Goal: Task Accomplishment & Management: Use online tool/utility

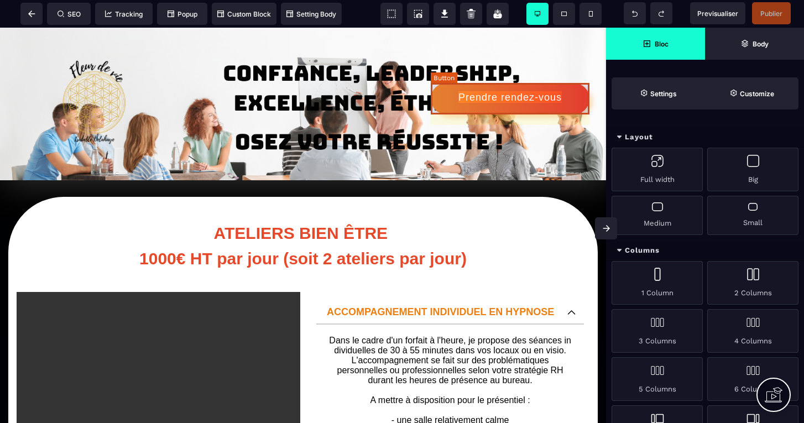
click at [471, 90] on button "Prendre rendez-vous" at bounding box center [510, 99] width 159 height 32
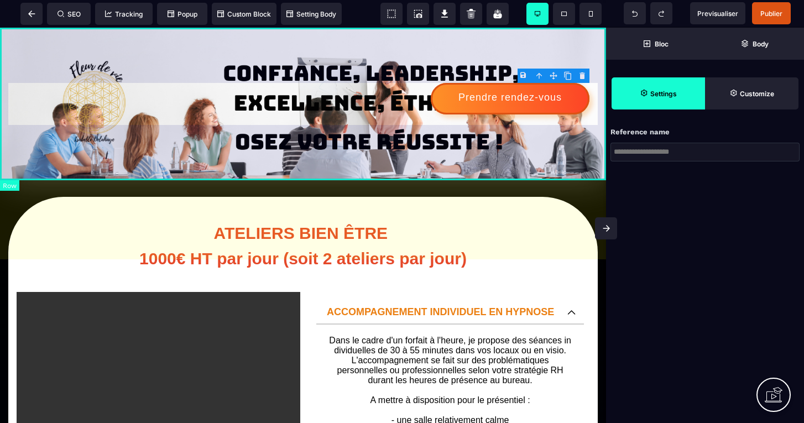
click at [581, 74] on body "B I U S A ******* Row SEO Tracking Popup" at bounding box center [402, 211] width 804 height 423
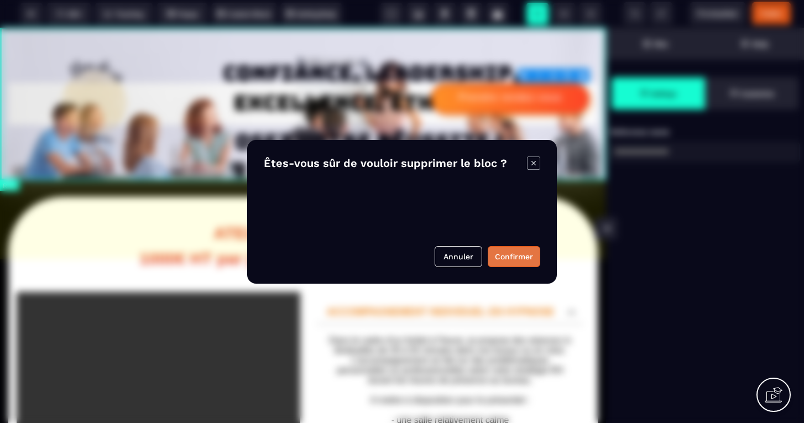
click at [509, 251] on button "Confirmer" at bounding box center [514, 256] width 53 height 21
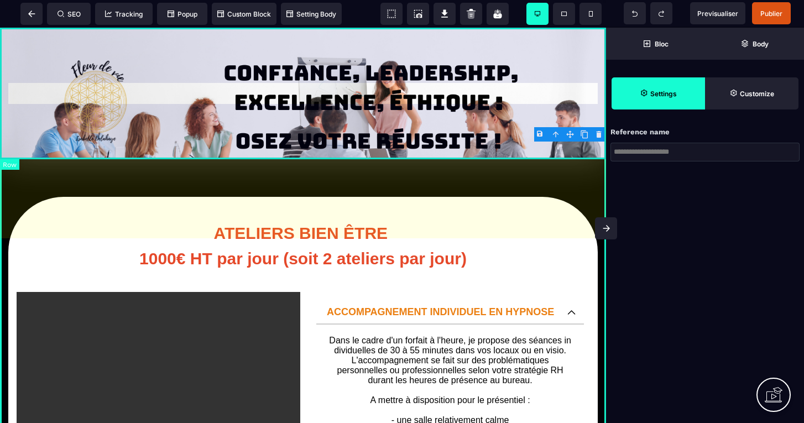
click at [175, 51] on div at bounding box center [303, 94] width 606 height 132
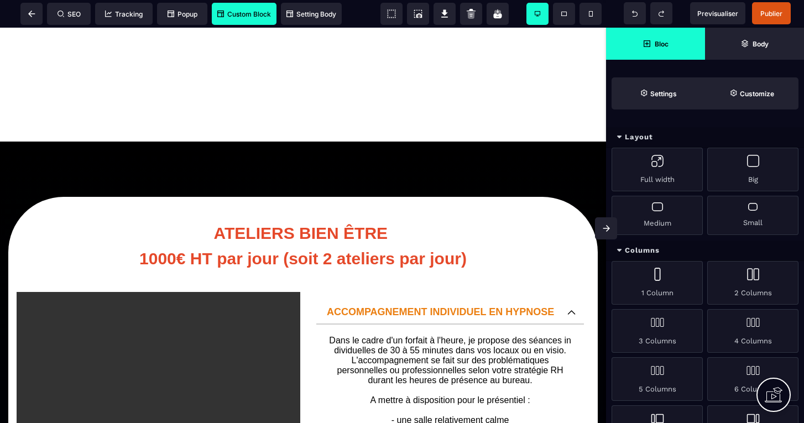
click at [249, 11] on span "Custom Block" at bounding box center [244, 14] width 54 height 8
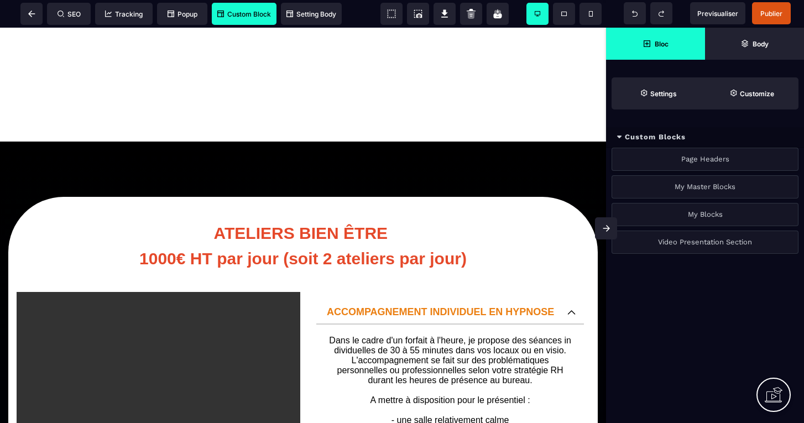
click at [697, 158] on div "Page Headers" at bounding box center [705, 159] width 187 height 23
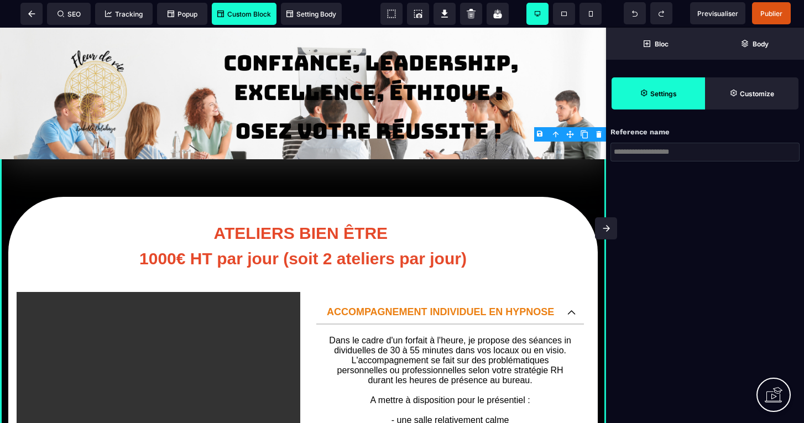
click at [658, 90] on strong "Settings" at bounding box center [663, 94] width 27 height 8
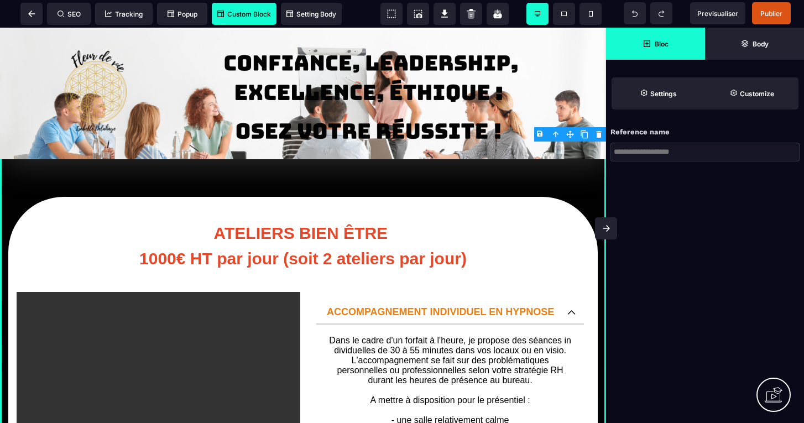
click at [663, 43] on strong "Bloc" at bounding box center [662, 44] width 14 height 8
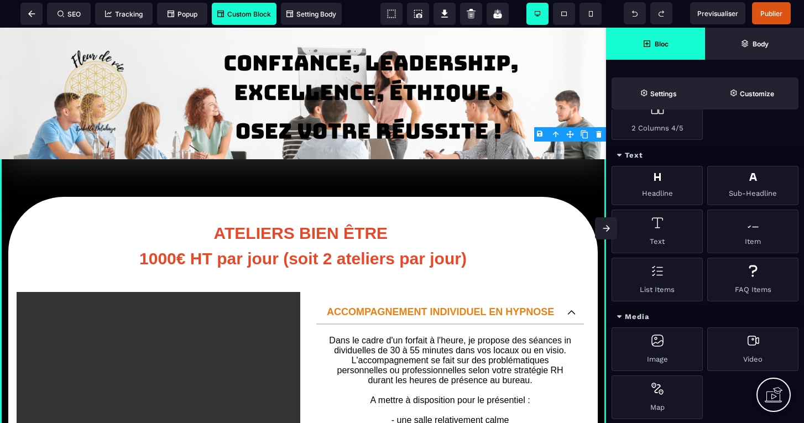
scroll to position [359, 0]
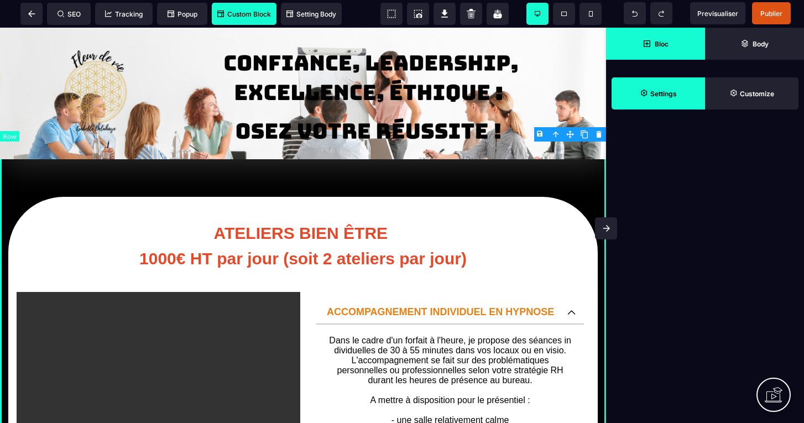
scroll to position [0, 0]
click at [645, 90] on icon at bounding box center [644, 92] width 7 height 7
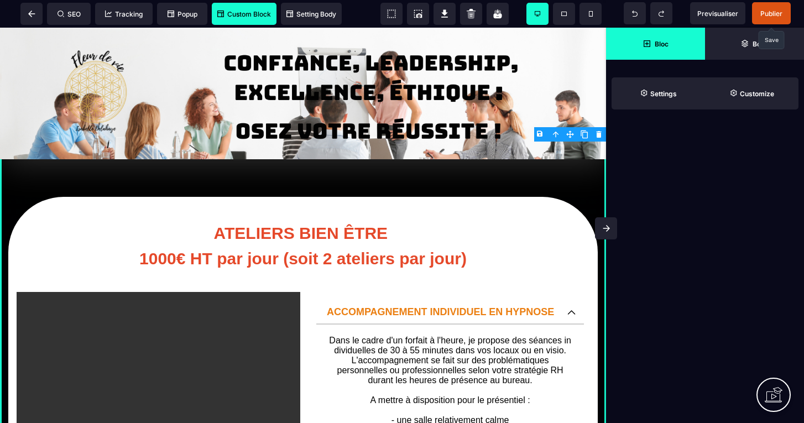
click at [770, 15] on span "Publier" at bounding box center [771, 13] width 22 height 8
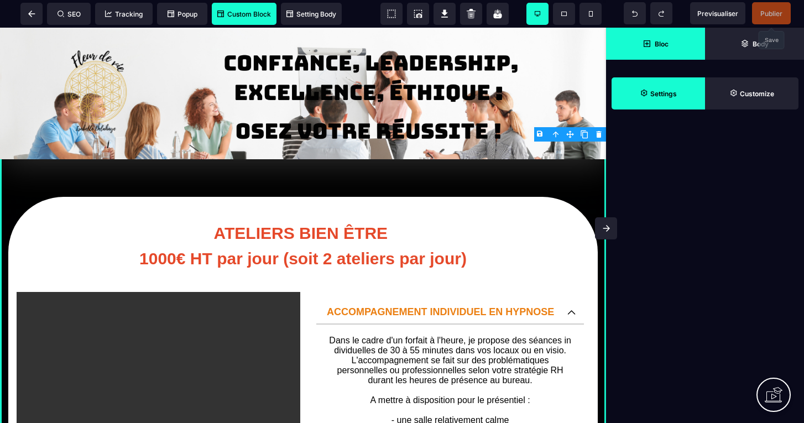
click at [646, 48] on span "Bloc" at bounding box center [656, 44] width 26 height 8
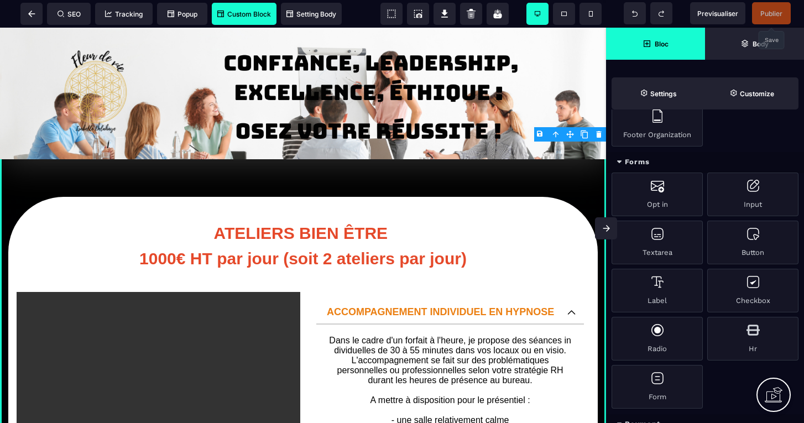
scroll to position [835, 0]
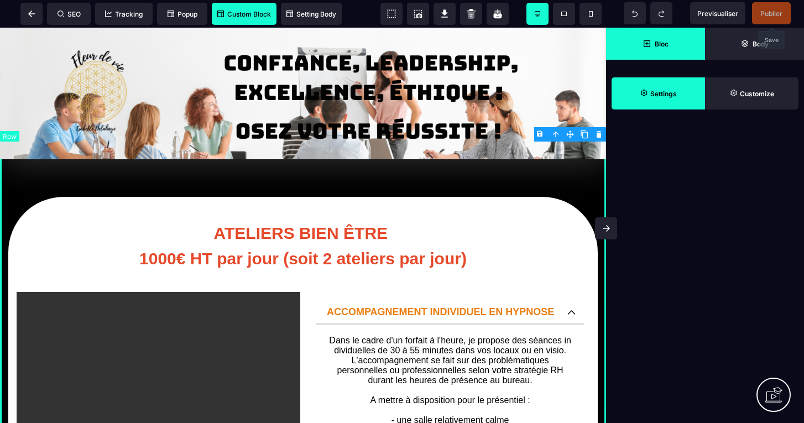
scroll to position [0, 0]
click at [654, 91] on strong "Settings" at bounding box center [663, 94] width 27 height 8
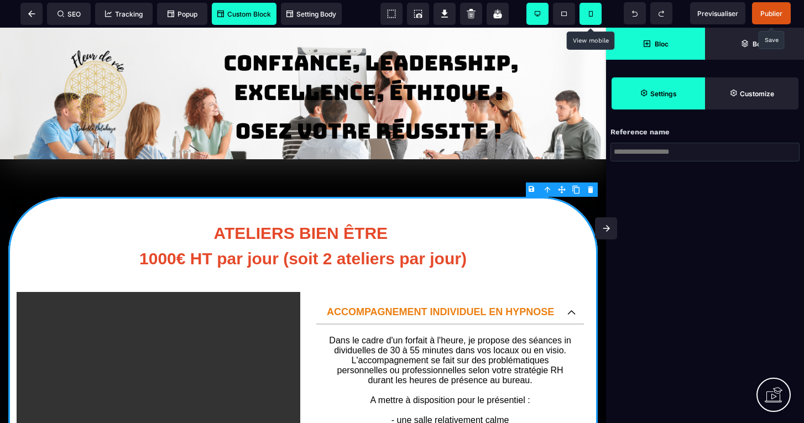
click at [589, 14] on icon at bounding box center [591, 14] width 4 height 6
click at [559, 10] on span at bounding box center [564, 14] width 22 height 22
click at [772, 12] on span "Publier" at bounding box center [771, 13] width 22 height 8
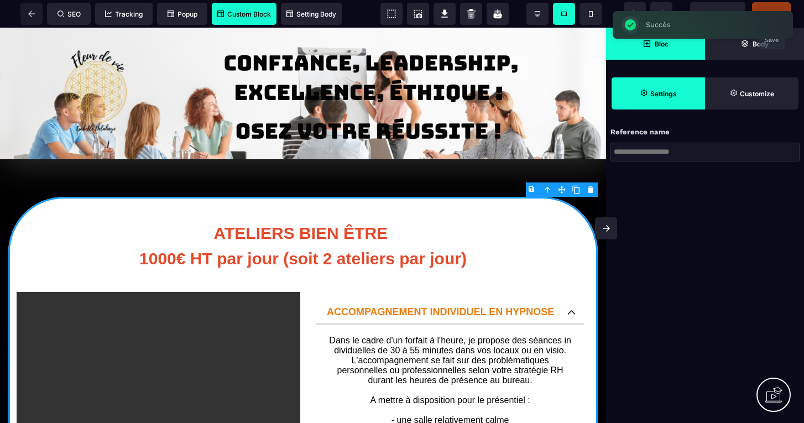
click at [36, 20] on div "SEO Tracking Popup Custom Block Setting Body" at bounding box center [174, 14] width 343 height 22
click at [33, 14] on icon at bounding box center [31, 14] width 7 height 7
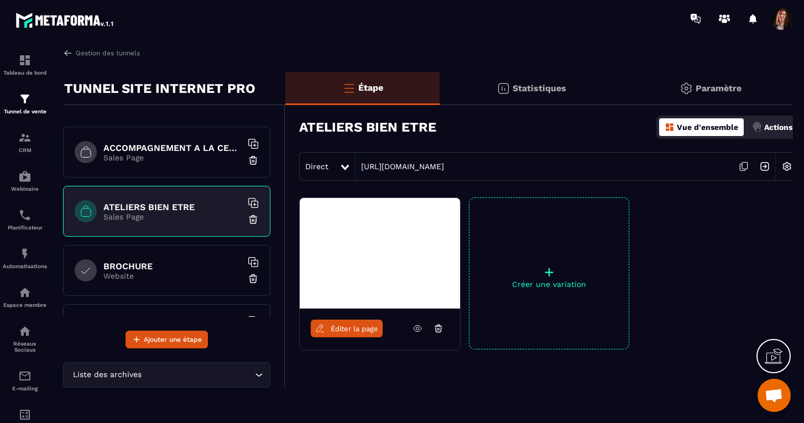
scroll to position [303, 0]
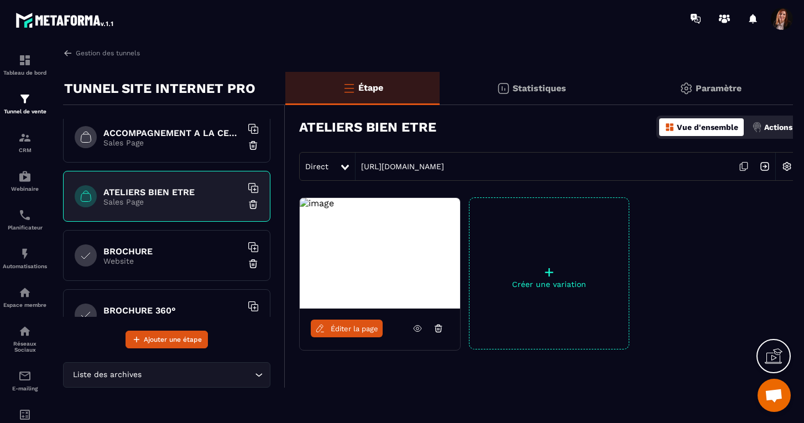
click at [346, 332] on span "Éditer la page" at bounding box center [355, 329] width 48 height 8
